Goal: Task Accomplishment & Management: Manage account settings

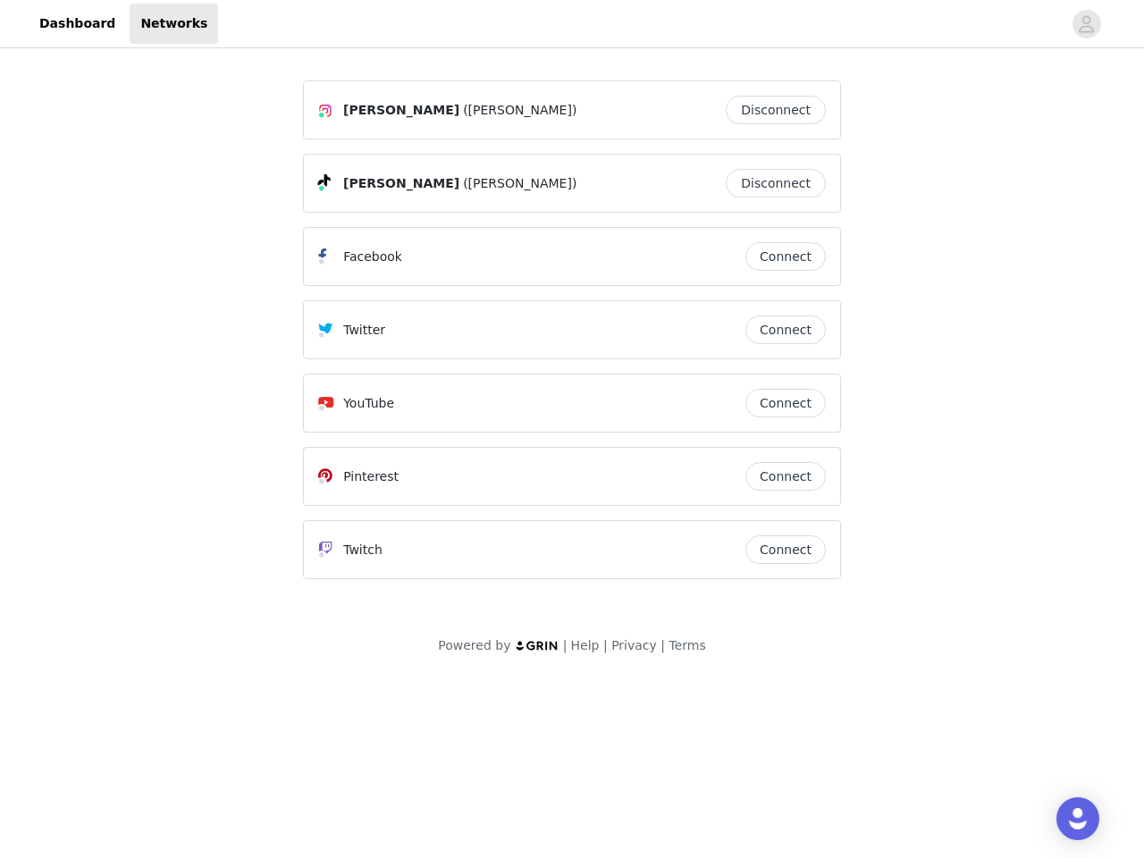
click at [572, 338] on div "Twitter" at bounding box center [531, 329] width 427 height 21
click at [572, 24] on div at bounding box center [640, 24] width 844 height 40
click at [1087, 24] on icon "avatar" at bounding box center [1086, 24] width 17 height 29
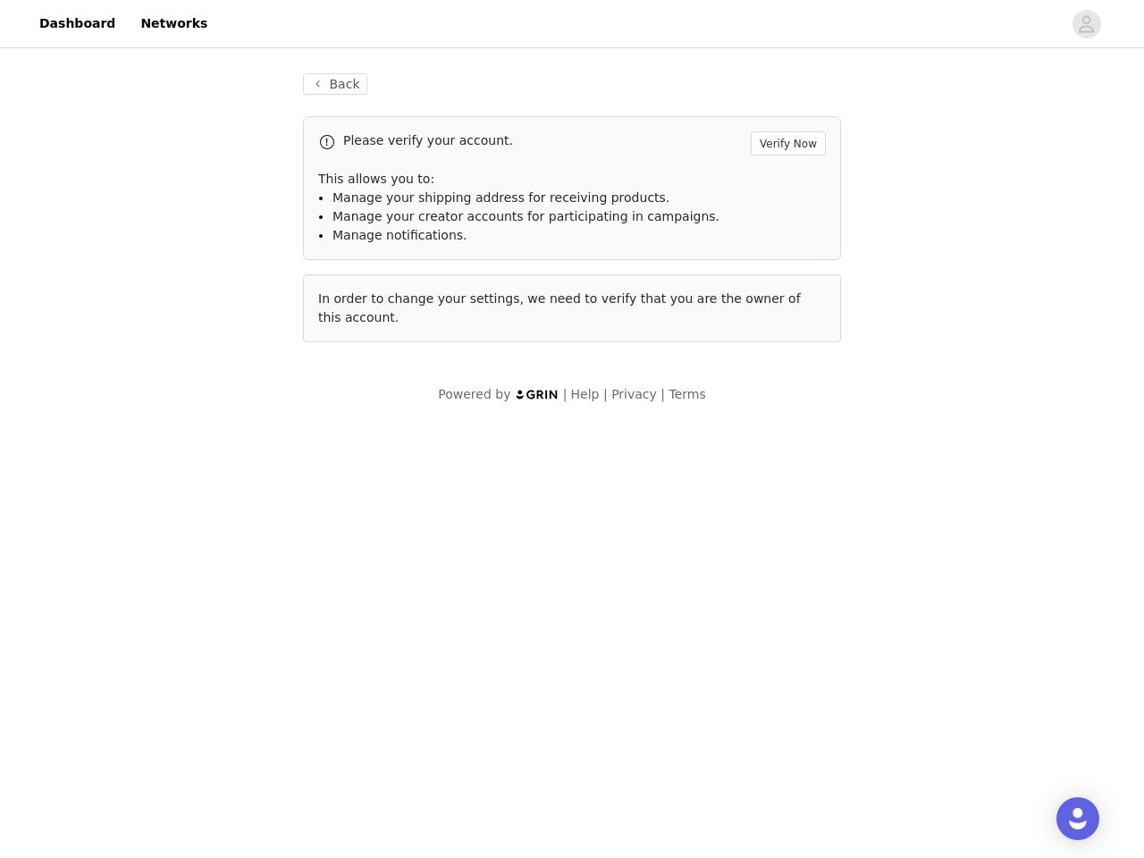
click at [780, 183] on p "This allows you to:" at bounding box center [572, 179] width 508 height 19
click at [786, 257] on div "Please verify your account. Verify Now This allows you to: Manage your shipping…" at bounding box center [572, 188] width 538 height 144
click at [786, 330] on div "Back Please verify your account. Verify Now This allows you to: Manage your shi…" at bounding box center [572, 208] width 581 height 312
click at [786, 403] on div "Powered by | Help | Privacy | Terms" at bounding box center [572, 405] width 1144 height 40
click at [786, 476] on body "Dashboard Networks Back Please verify your account. Verify Now This allows you …" at bounding box center [572, 429] width 1144 height 858
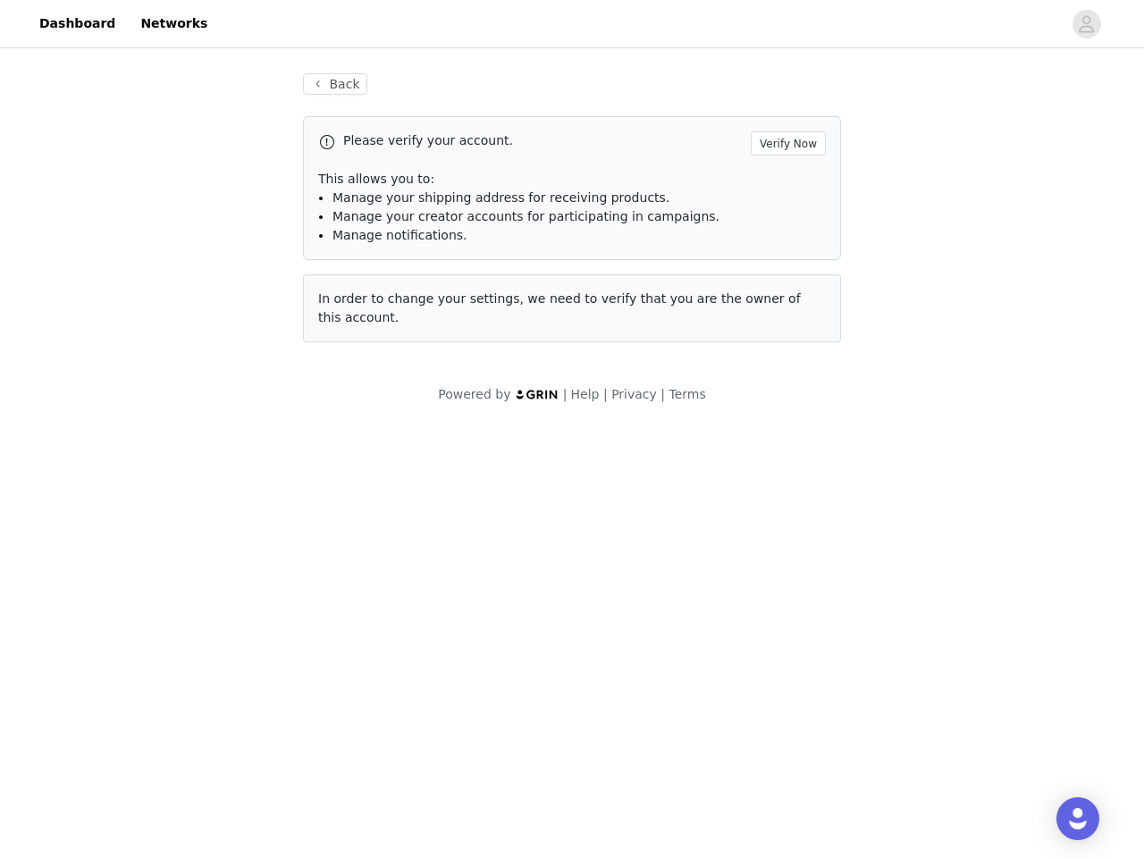
click at [786, 550] on body "Dashboard Networks Back Please verify your account. Verify Now This allows you …" at bounding box center [572, 429] width 1144 height 858
